Goal: Information Seeking & Learning: Learn about a topic

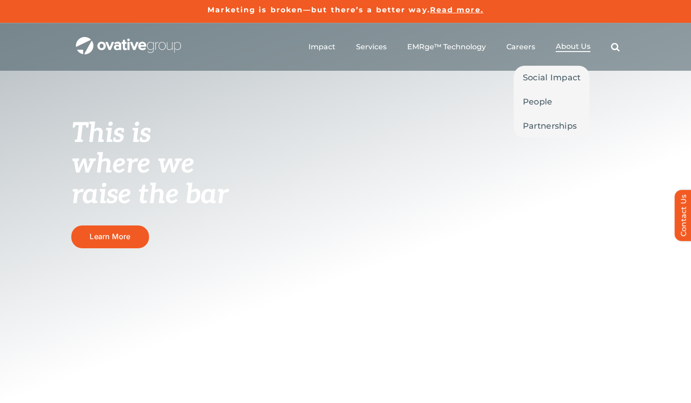
click at [569, 43] on span "About Us" at bounding box center [573, 46] width 35 height 9
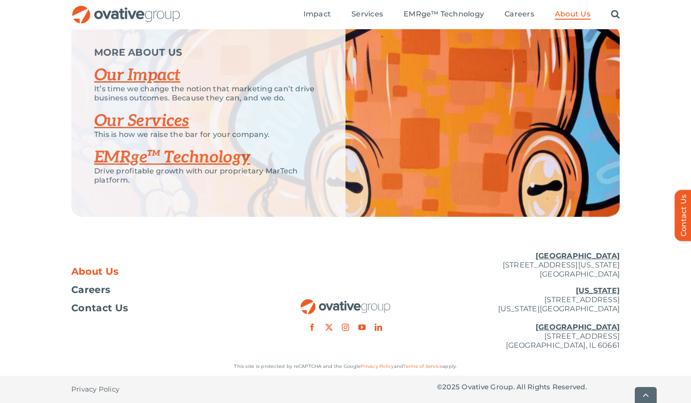
scroll to position [1938, 0]
click at [100, 291] on span "Careers" at bounding box center [90, 290] width 39 height 9
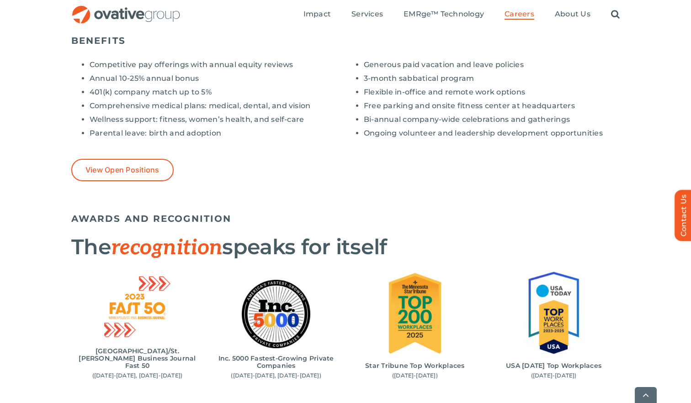
scroll to position [751, 0]
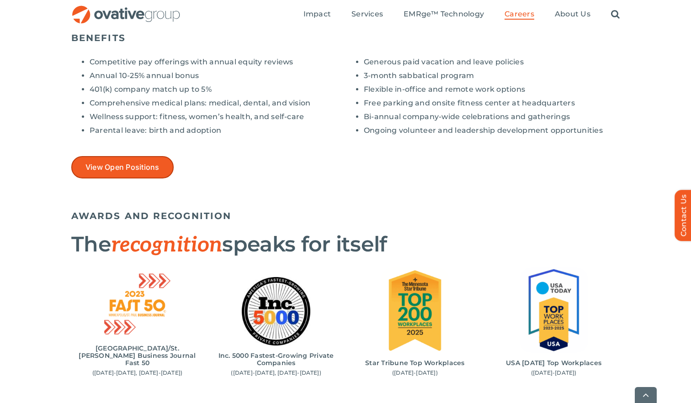
click at [117, 167] on span "View Open Positions" at bounding box center [122, 167] width 74 height 9
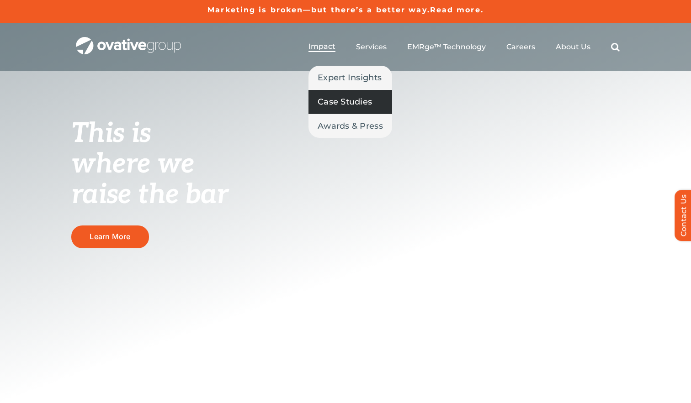
click at [328, 100] on span "Case Studies" at bounding box center [345, 101] width 54 height 13
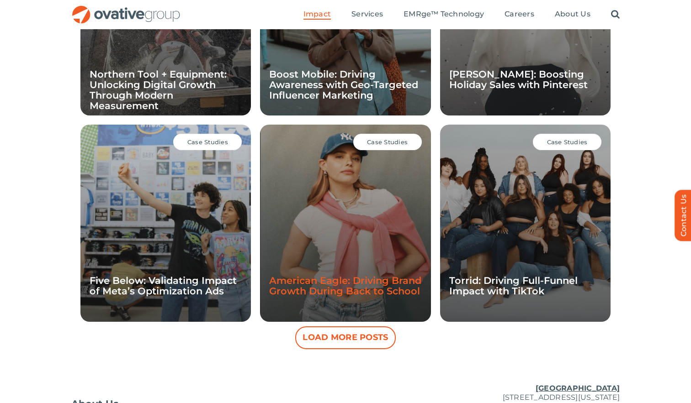
scroll to position [758, 0]
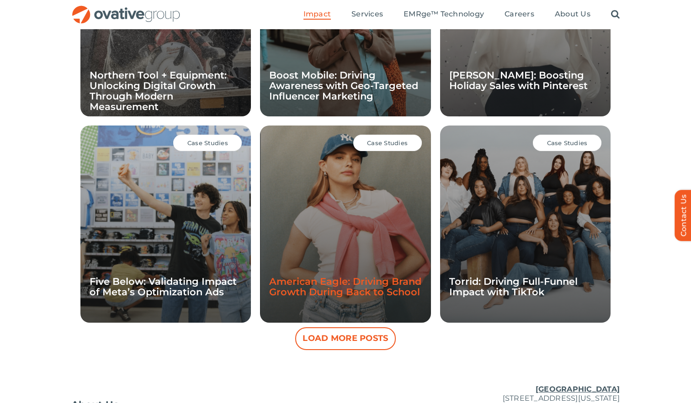
click at [349, 282] on link "American Eagle: Driving Brand Growth During Back to School" at bounding box center [345, 287] width 152 height 22
